Goal: Task Accomplishment & Management: Manage account settings

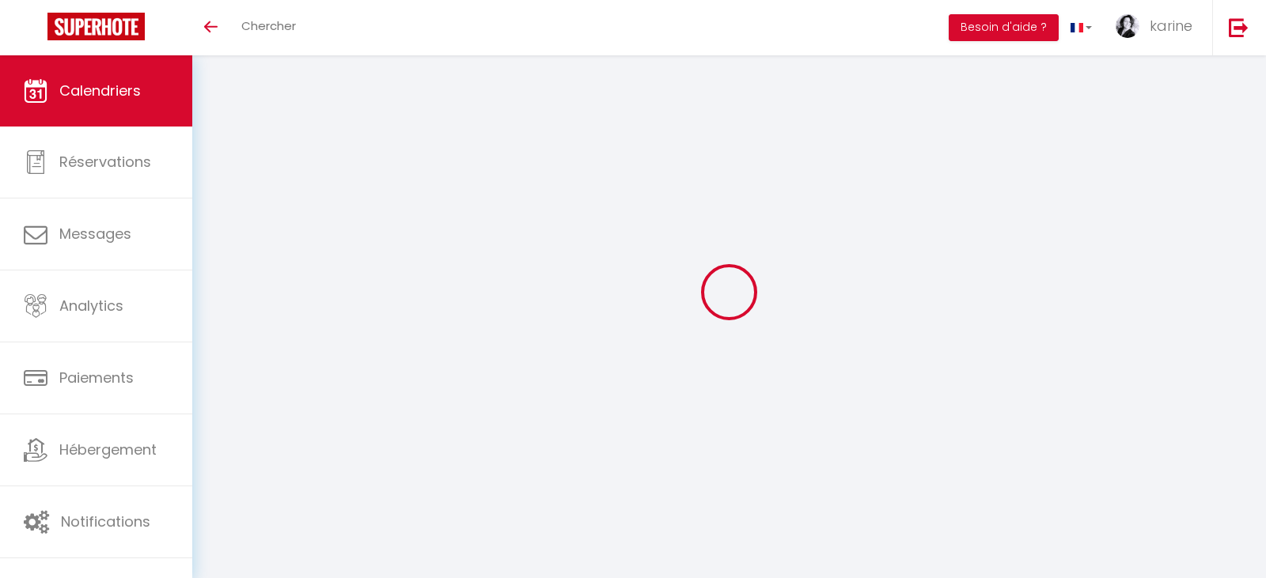
select select
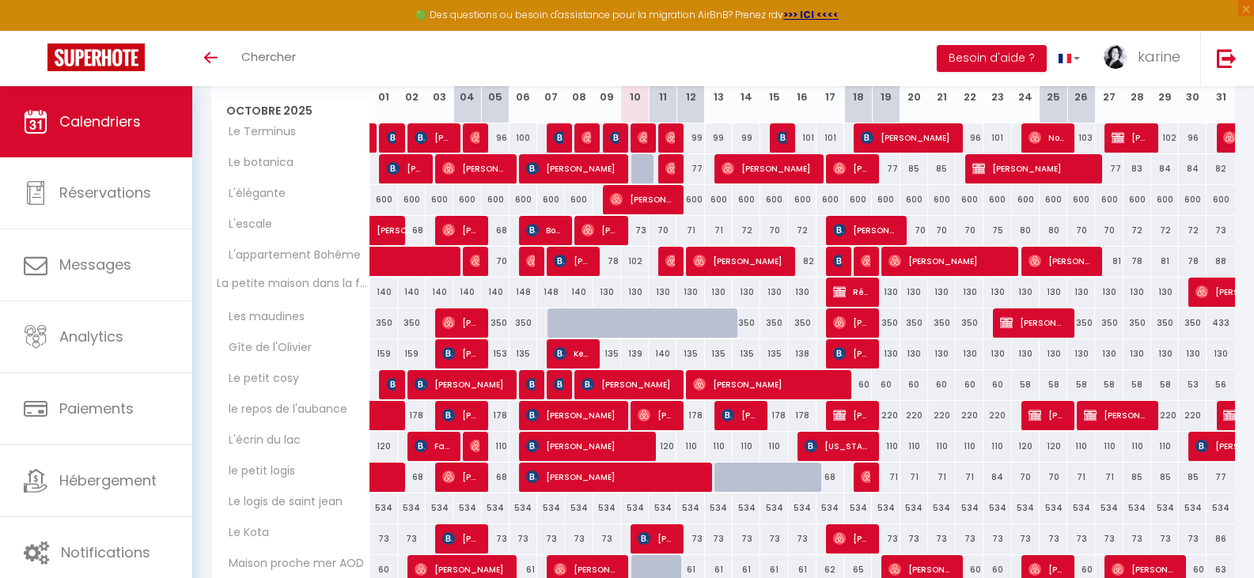
scroll to position [396, 0]
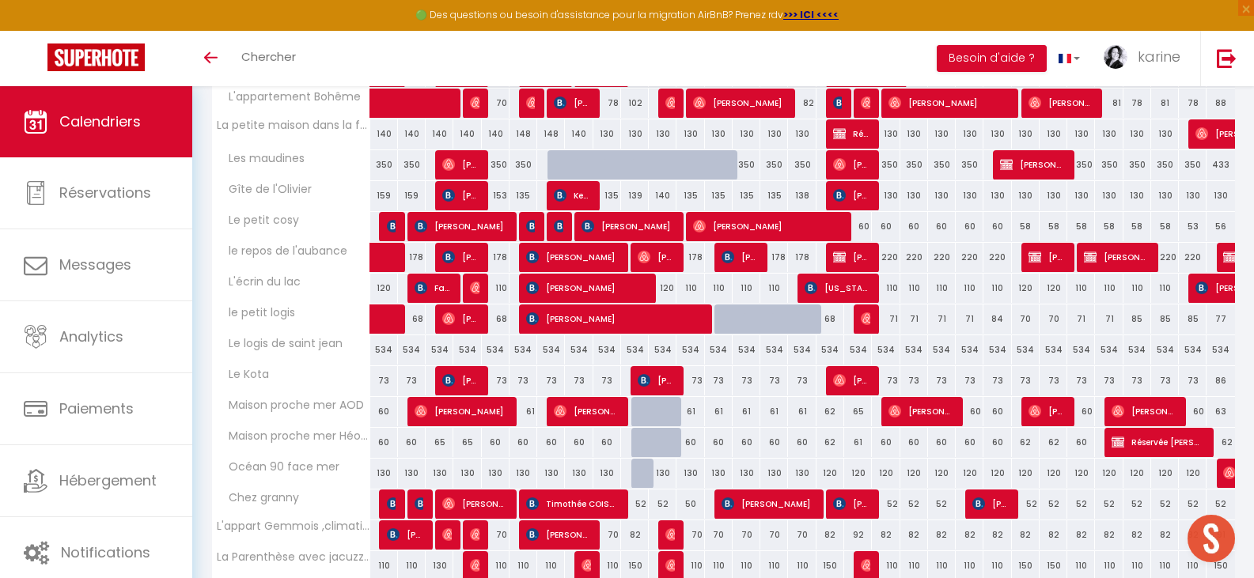
click at [719, 321] on div at bounding box center [729, 320] width 28 height 30
type input "69"
type input "Lun 13 Octobre 2025"
type input "[DATE] Octobre 2025"
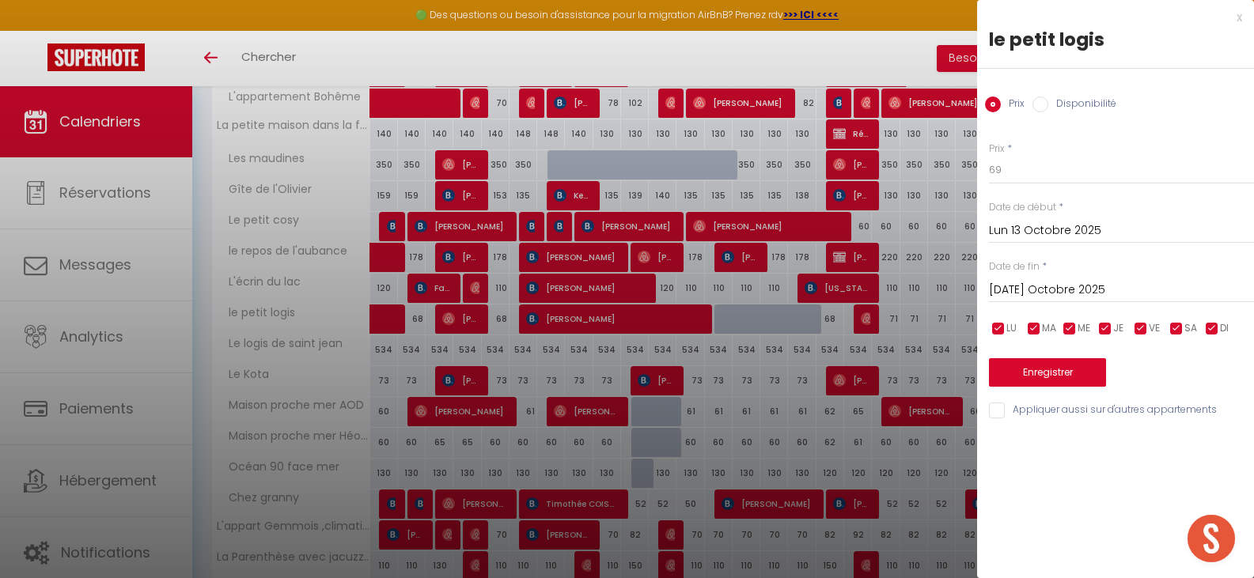
click at [1060, 100] on label "Disponibilité" at bounding box center [1083, 105] width 68 height 17
click at [1049, 100] on input "Disponibilité" at bounding box center [1041, 105] width 16 height 16
radio input "true"
radio input "false"
click at [1046, 283] on input "[DATE] Octobre 2025" at bounding box center [1121, 292] width 265 height 21
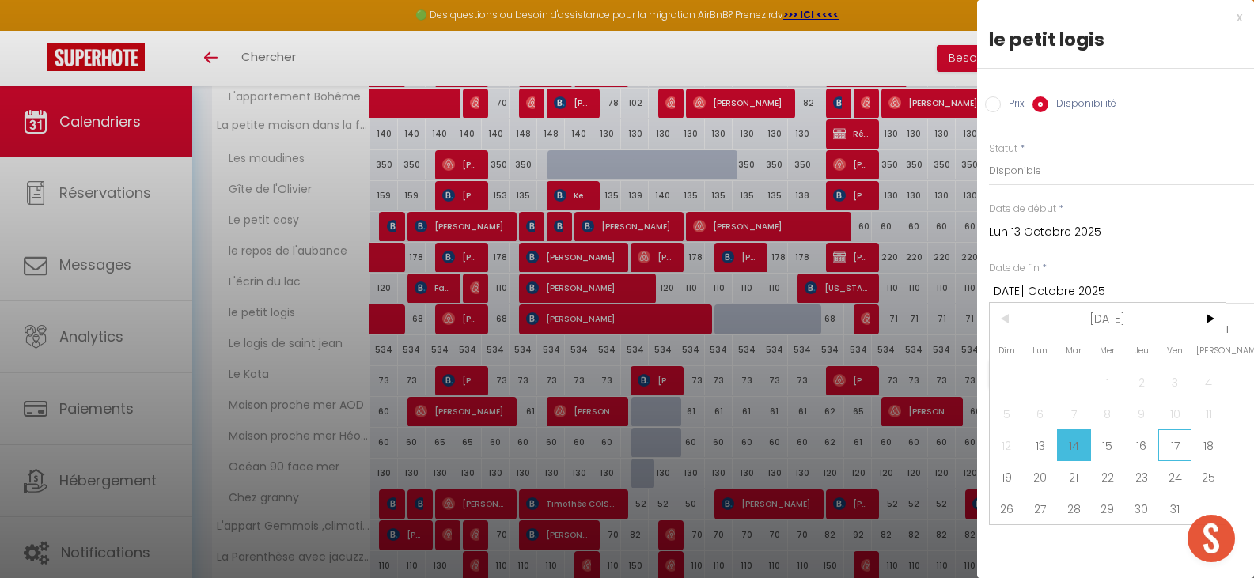
click at [1170, 447] on span "17" at bounding box center [1176, 446] width 34 height 32
type input "Ven 17 Octobre 2025"
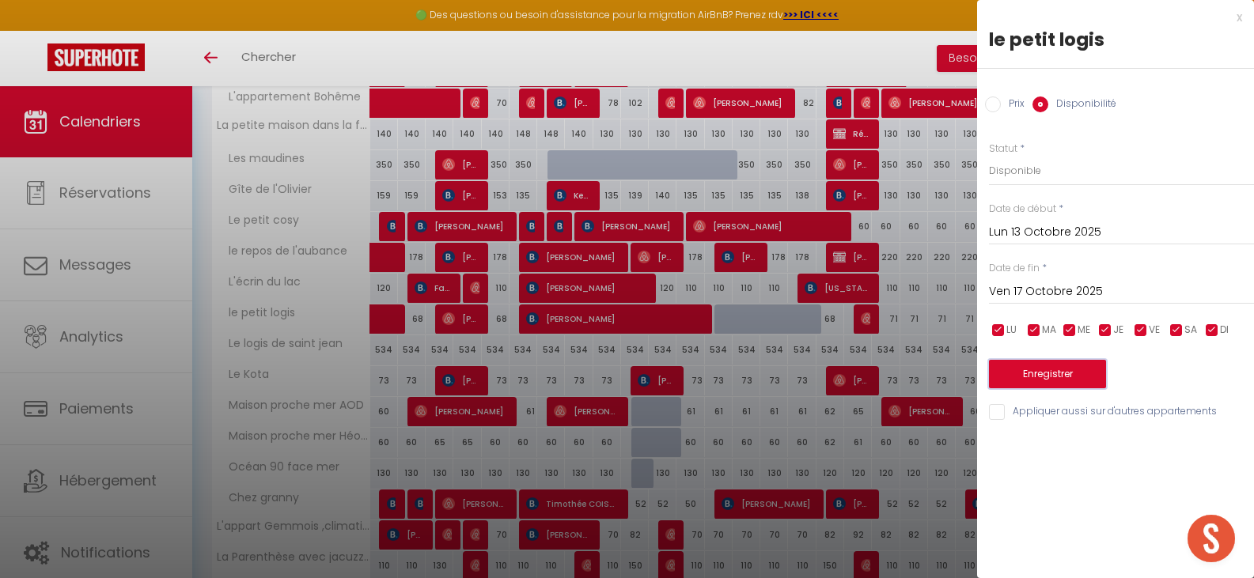
click at [1072, 377] on button "Enregistrer" at bounding box center [1047, 374] width 117 height 28
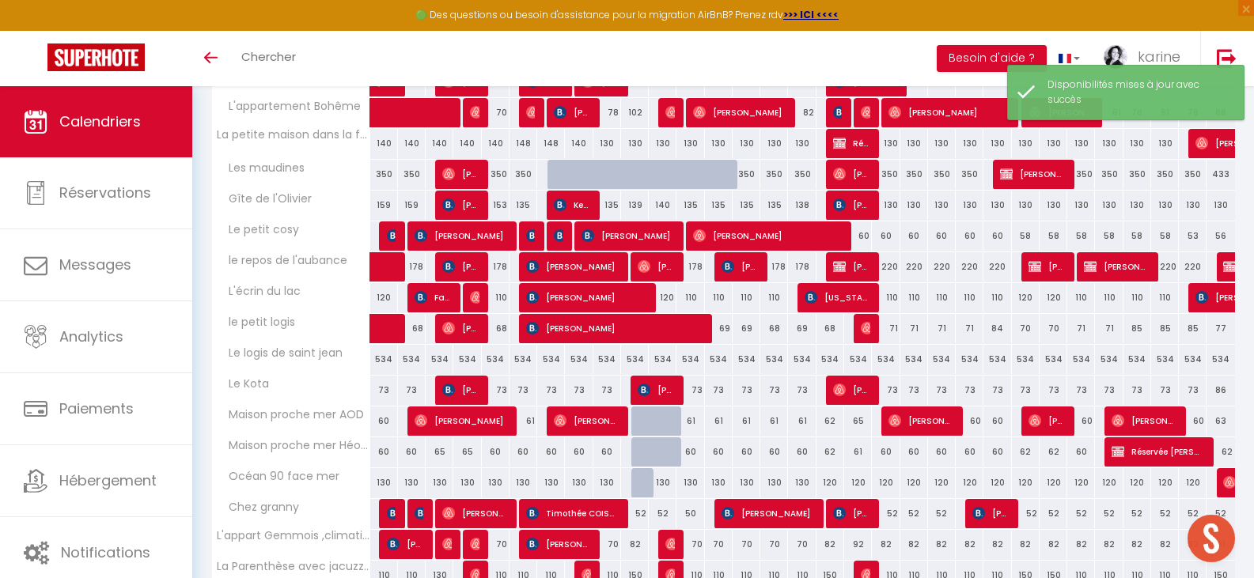
scroll to position [307, 0]
